Goal: Communication & Community: Share content

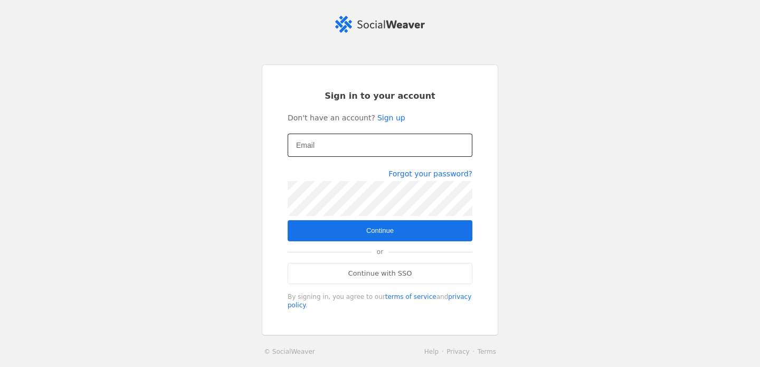
click at [357, 149] on input "Email" at bounding box center [380, 145] width 168 height 13
type input "[EMAIL_ADDRESS][DOMAIN_NAME]"
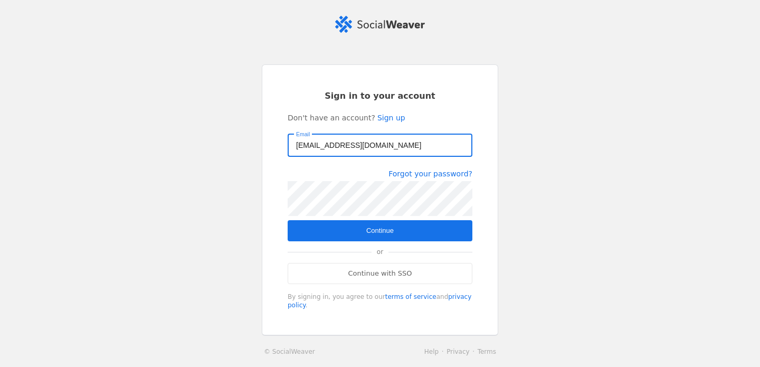
click at [402, 226] on span "submit" at bounding box center [380, 230] width 185 height 21
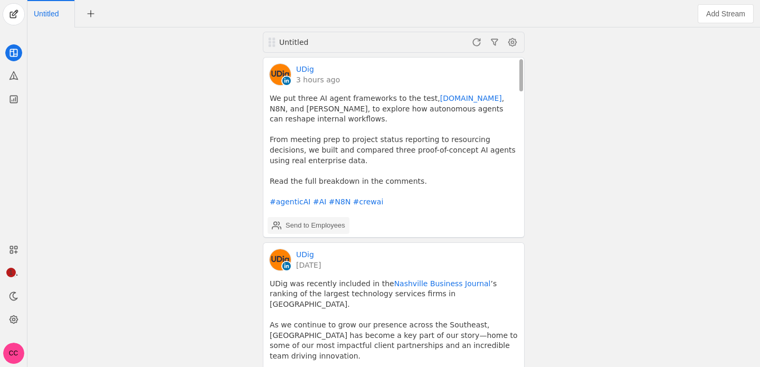
click at [313, 220] on div "Send to Employees" at bounding box center [316, 225] width 60 height 11
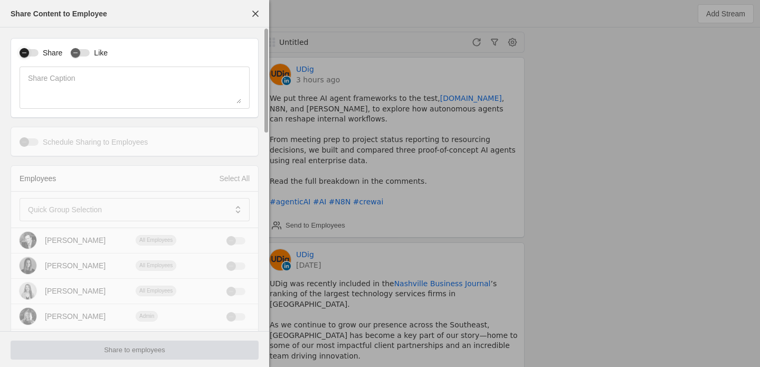
click at [24, 55] on icon "button" at bounding box center [24, 53] width 6 height 6
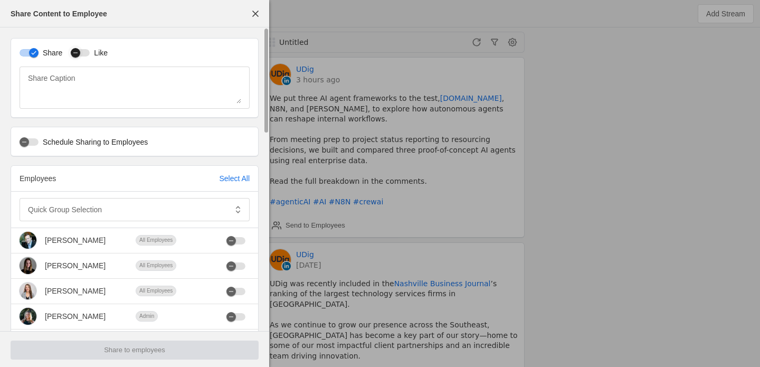
click at [72, 54] on icon "button" at bounding box center [75, 53] width 6 height 6
click at [61, 201] on div at bounding box center [127, 209] width 199 height 23
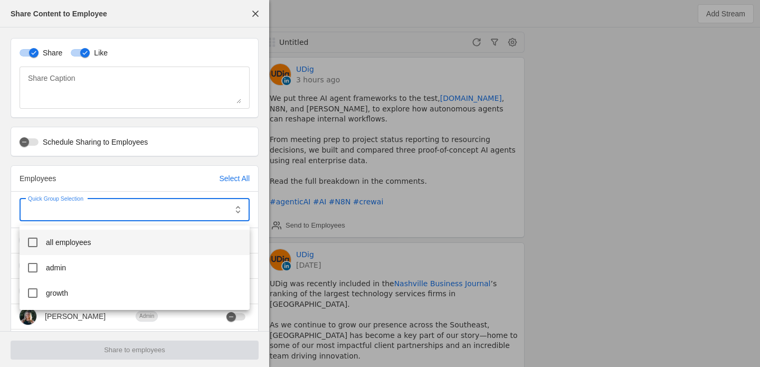
drag, startPoint x: 72, startPoint y: 243, endPoint x: 72, endPoint y: 253, distance: 10.6
click at [72, 243] on span "all employees" at bounding box center [68, 242] width 45 height 11
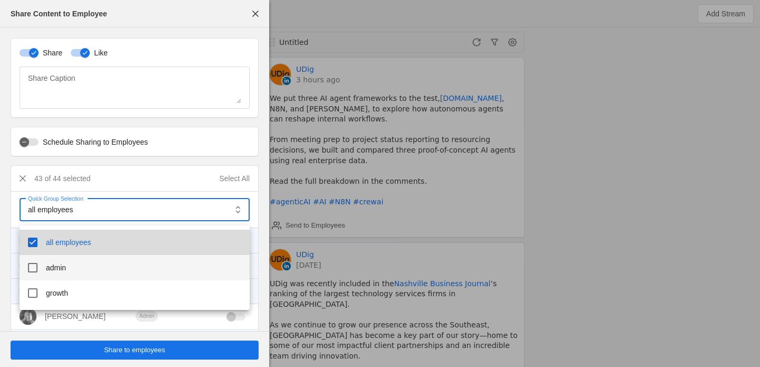
click at [71, 265] on mat-option "admin" at bounding box center [135, 267] width 230 height 25
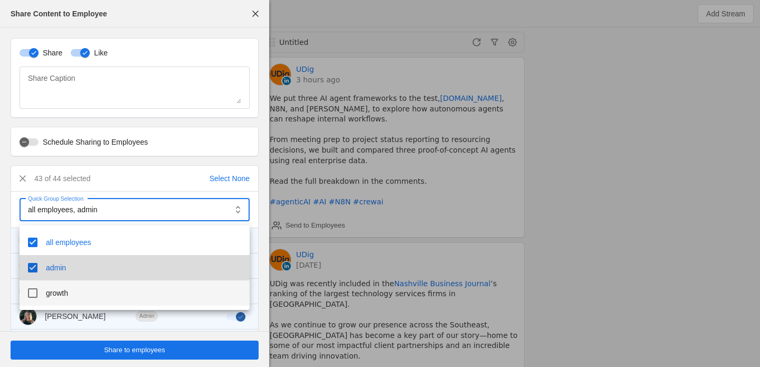
click at [70, 290] on mat-option "growth" at bounding box center [135, 292] width 230 height 25
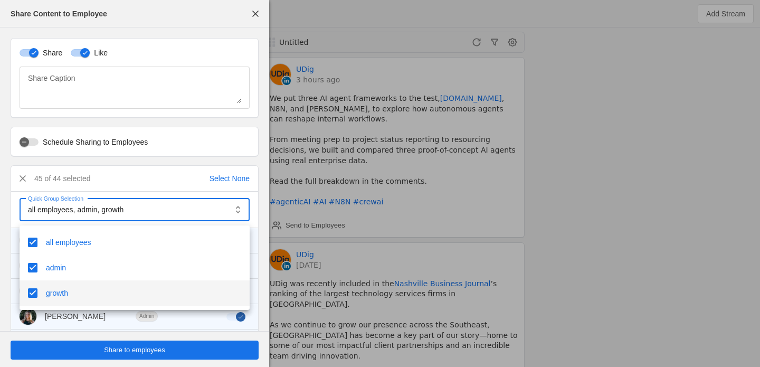
click at [11, 222] on div at bounding box center [380, 183] width 760 height 367
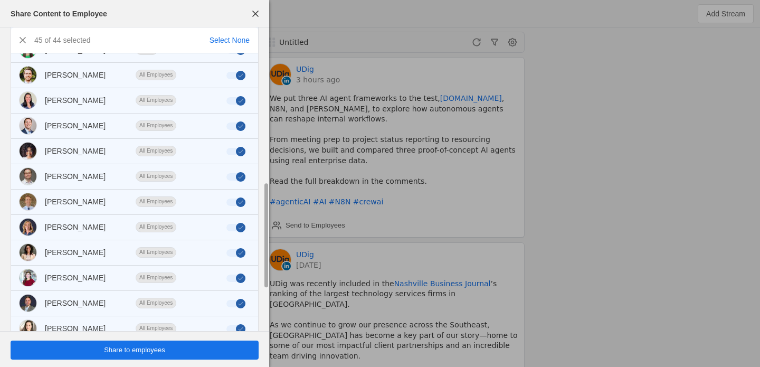
scroll to position [569, 0]
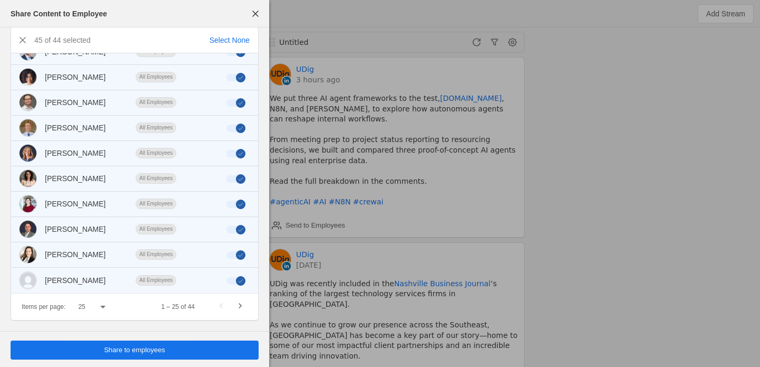
click at [91, 344] on span "undefined" at bounding box center [135, 350] width 248 height 19
